Goal: Obtain resource: Download file/media

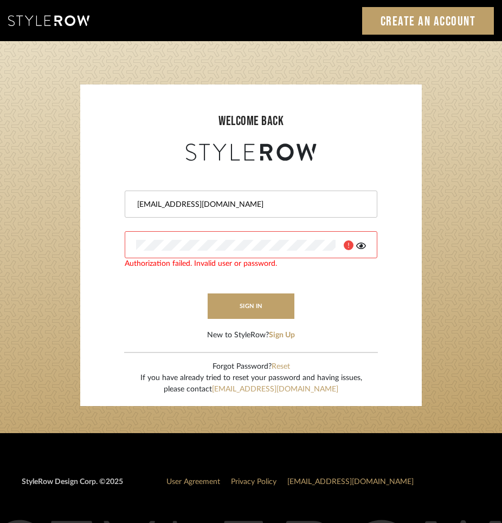
click at [363, 199] on div at bounding box center [363, 199] width 0 height 0
type input "info@mauldindesigns.com"
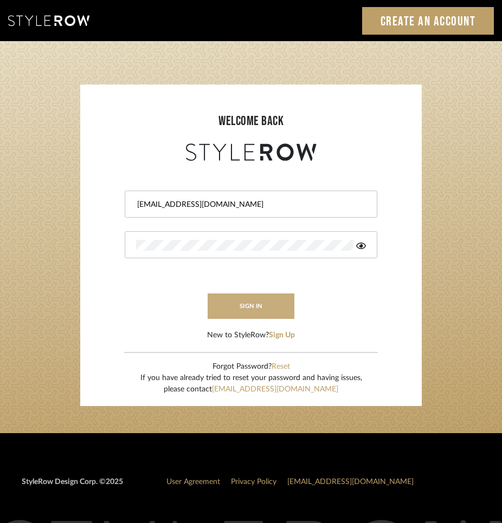
click at [243, 301] on button "sign in" at bounding box center [251, 306] width 87 height 25
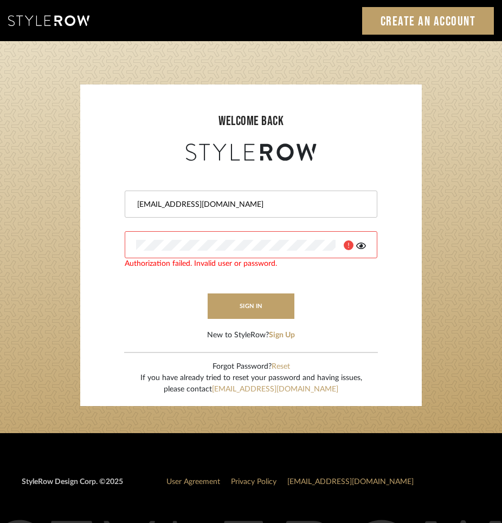
click at [363, 199] on div at bounding box center [363, 199] width 0 height 0
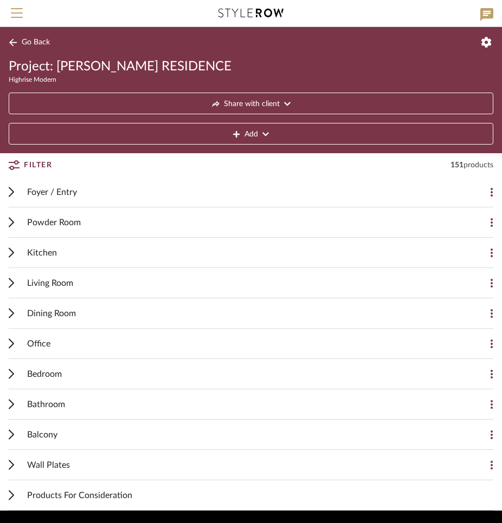
click at [267, 14] on icon at bounding box center [250, 13] width 65 height 9
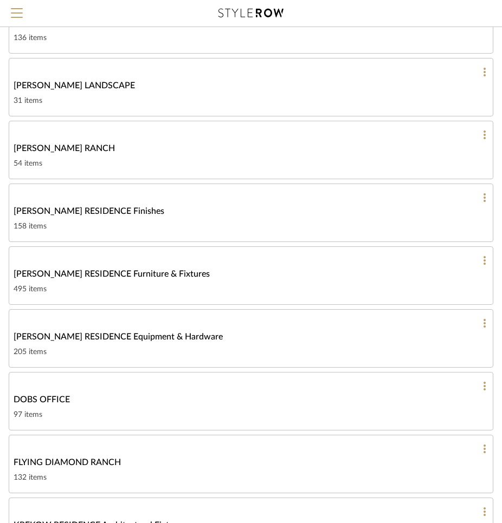
scroll to position [256, 0]
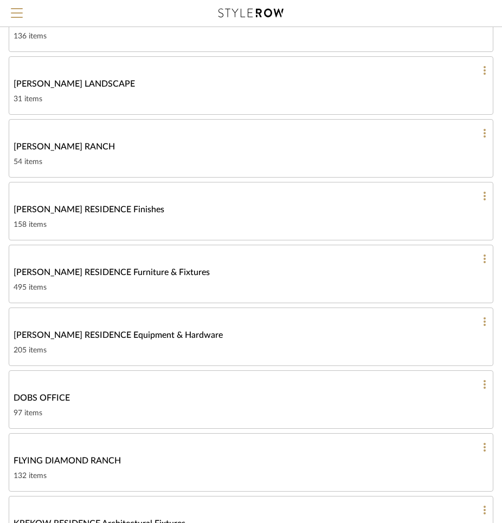
click at [64, 332] on span "[PERSON_NAME] RESIDENCE Equipment & Hardware" at bounding box center [118, 335] width 209 height 13
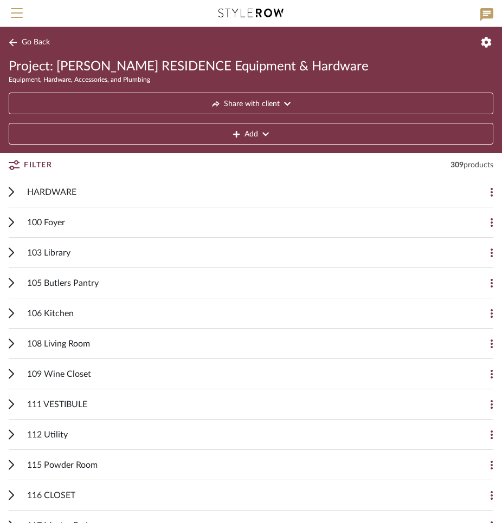
click at [12, 281] on icon at bounding box center [11, 283] width 4 height 9
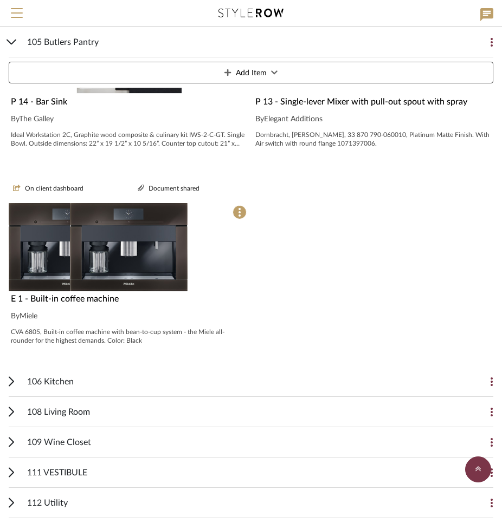
scroll to position [947, 0]
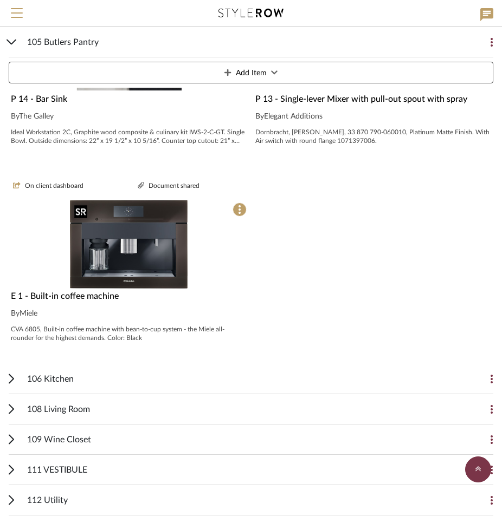
click at [119, 284] on img "0" at bounding box center [129, 244] width 118 height 88
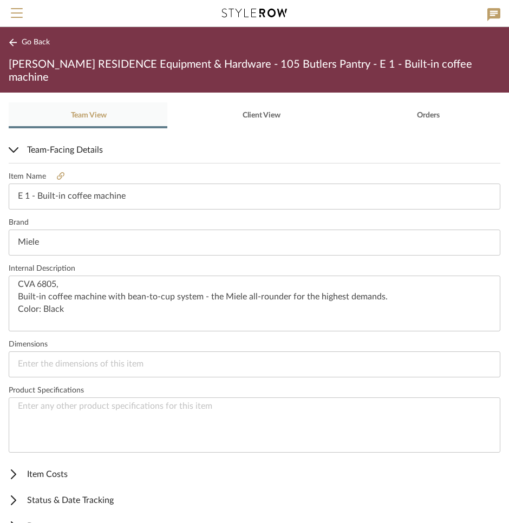
scroll to position [245, 0]
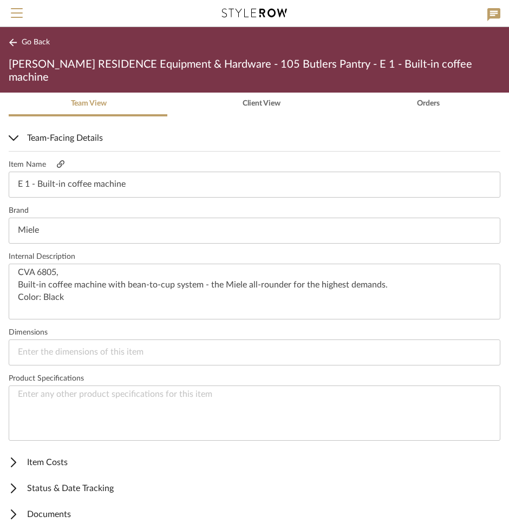
click at [61, 160] on icon at bounding box center [61, 164] width 8 height 8
click at [14, 510] on icon at bounding box center [13, 515] width 5 height 10
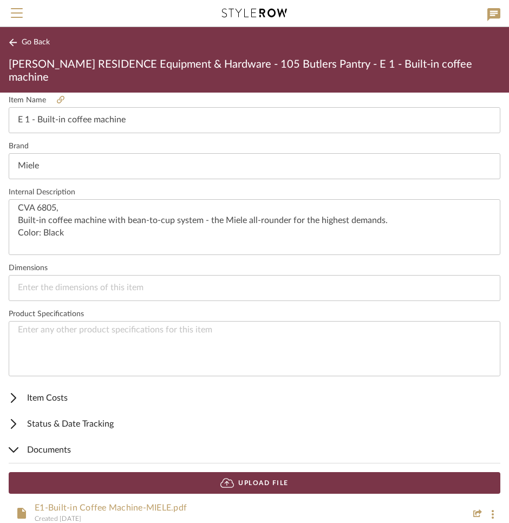
scroll to position [418, 0]
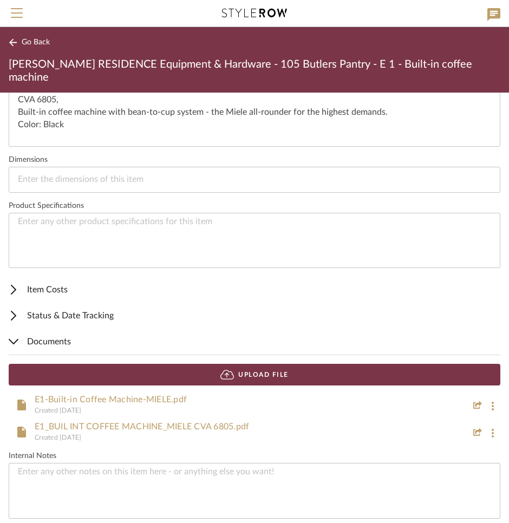
click at [54, 396] on link "E1-Built-in Coffee Machine-MIELE.pdf" at bounding box center [111, 400] width 152 height 9
click at [76, 423] on link "E1_BUIL INT COFFEE MACHINE_MIELE CVA 6805.pdf" at bounding box center [142, 427] width 215 height 9
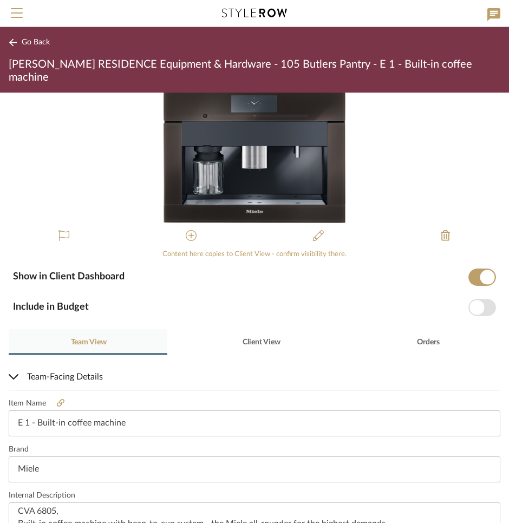
scroll to position [0, 0]
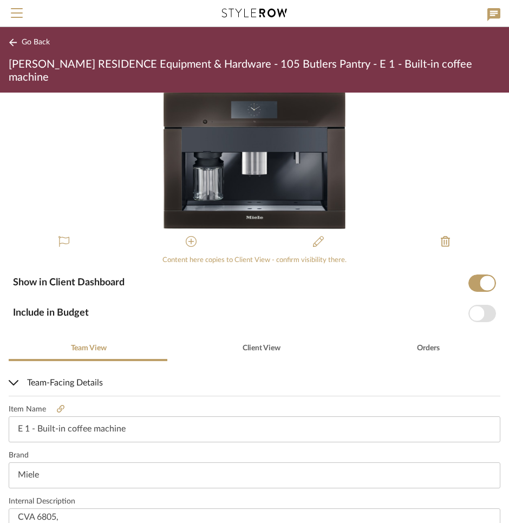
click at [420, 116] on div "0" at bounding box center [254, 161] width 509 height 137
